Goal: Task Accomplishment & Management: Manage account settings

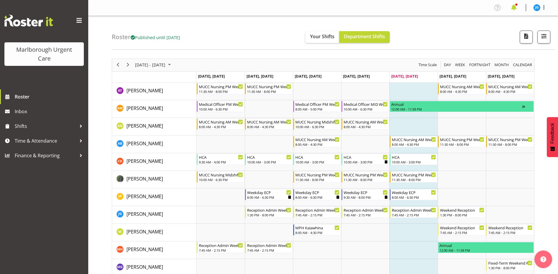
click at [515, 8] on span at bounding box center [513, 7] width 9 height 9
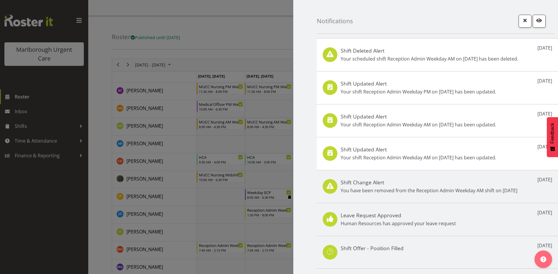
click at [275, 30] on div at bounding box center [279, 137] width 558 height 274
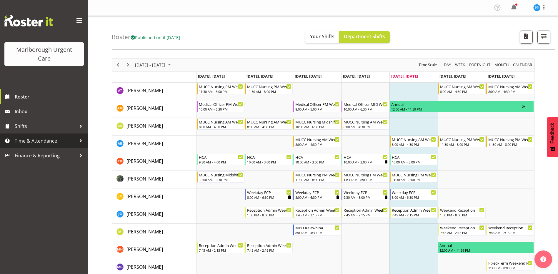
click at [22, 138] on span "Time & Attendance" at bounding box center [46, 140] width 62 height 9
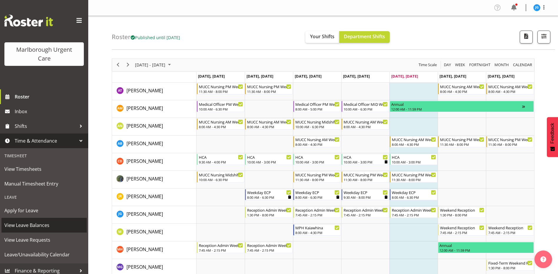
click at [28, 226] on span "View Leave Balances" at bounding box center [43, 225] width 79 height 9
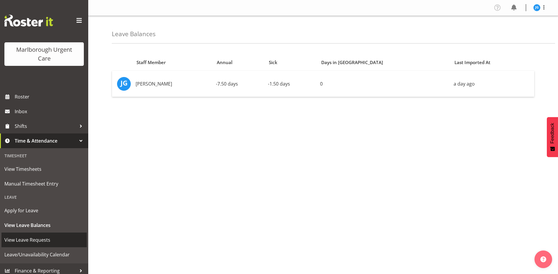
click at [28, 240] on span "View Leave Requests" at bounding box center [43, 239] width 79 height 9
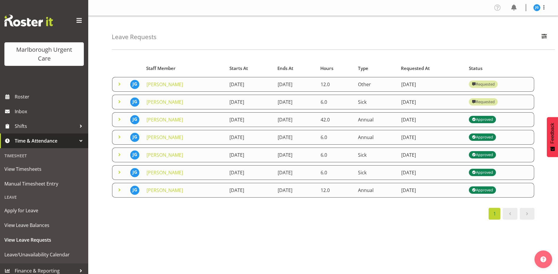
click at [362, 223] on div "Starts At Type Requested At Status Staff Member Starts At Ends At Hours Type Re…" at bounding box center [335, 171] width 446 height 235
click at [534, 7] on img at bounding box center [536, 7] width 7 height 7
click at [516, 32] on link "Log Out" at bounding box center [519, 31] width 56 height 11
